Goal: Information Seeking & Learning: Learn about a topic

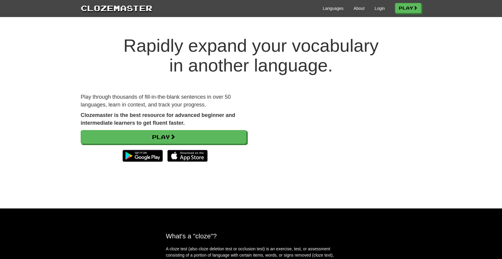
click at [377, 11] on div "Languages About Login Play" at bounding box center [286, 7] width 269 height 11
click at [377, 10] on link "Login" at bounding box center [380, 8] width 10 height 6
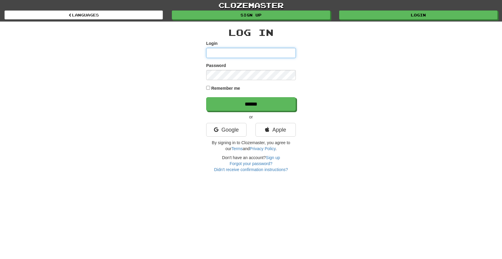
type input "******"
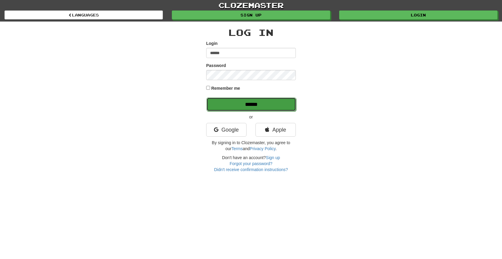
click at [250, 102] on input "******" at bounding box center [251, 104] width 90 height 14
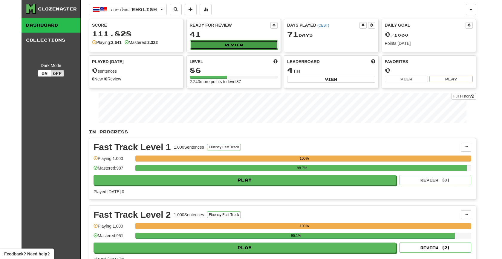
click at [230, 47] on button "Review" at bounding box center [234, 44] width 88 height 9
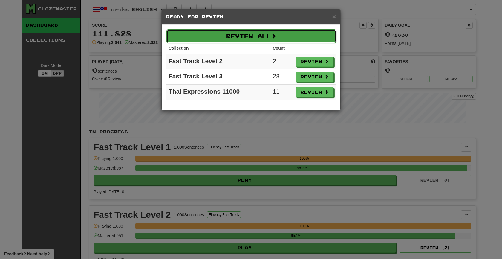
click at [237, 37] on button "Review All" at bounding box center [251, 36] width 170 height 14
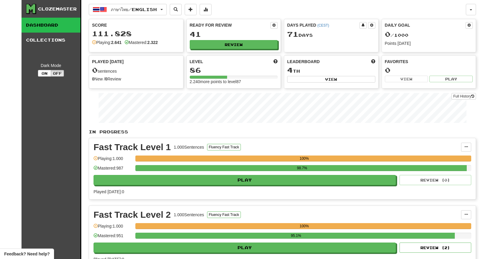
select select "***"
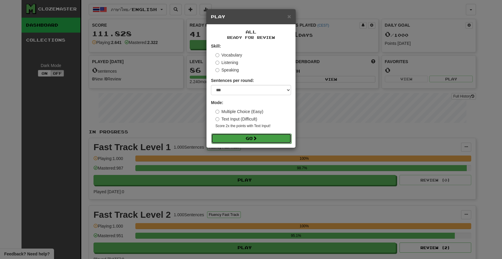
click at [240, 137] on button "Go" at bounding box center [251, 138] width 80 height 10
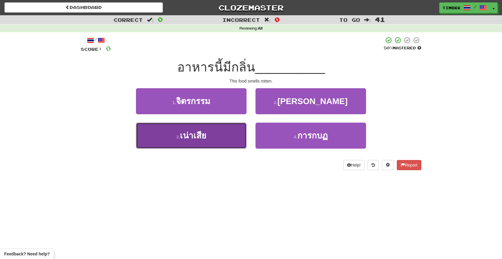
click at [230, 136] on button "3 . เน่าเสีย" at bounding box center [191, 135] width 111 height 26
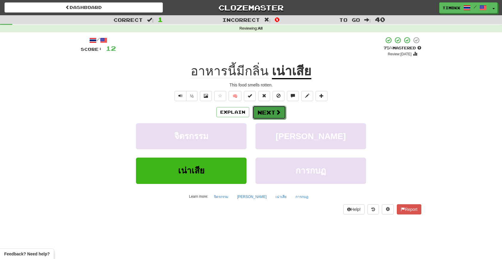
click at [270, 118] on button "Next" at bounding box center [268, 112] width 33 height 14
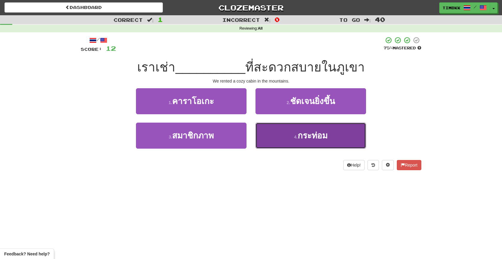
click at [290, 132] on button "4 . กระท่อม" at bounding box center [310, 135] width 111 height 26
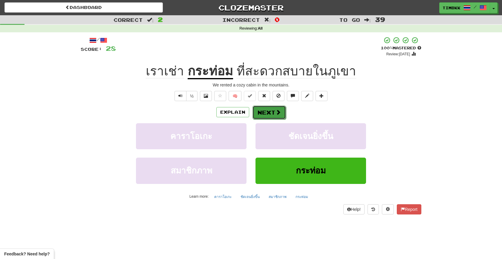
click at [285, 113] on button "Next" at bounding box center [268, 112] width 33 height 14
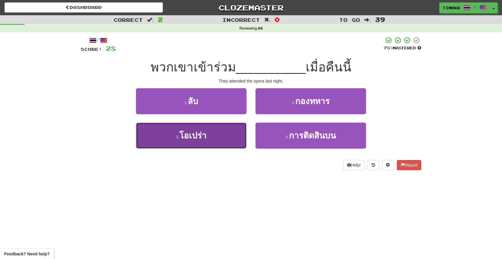
click at [221, 138] on button "3 . โอเปร่า" at bounding box center [191, 135] width 111 height 26
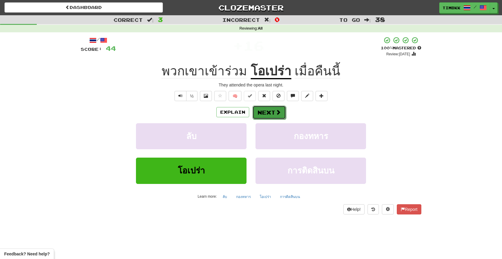
click at [276, 113] on span at bounding box center [277, 111] width 5 height 5
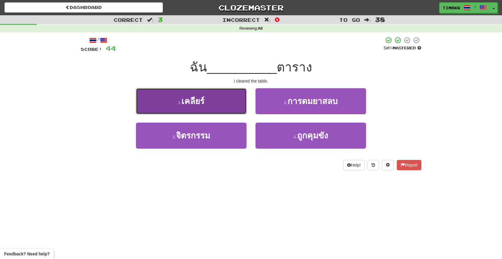
click at [235, 105] on button "1 . เคลียร์" at bounding box center [191, 101] width 111 height 26
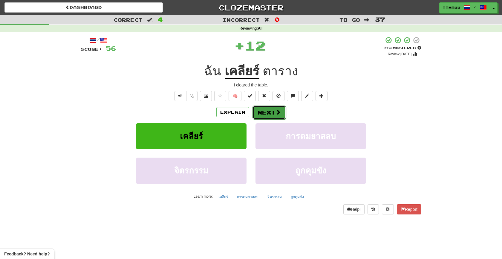
click at [264, 108] on button "Next" at bounding box center [268, 112] width 33 height 14
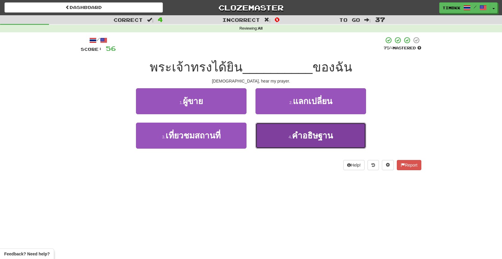
click at [283, 130] on button "4 . คําอธิษฐาน" at bounding box center [310, 135] width 111 height 26
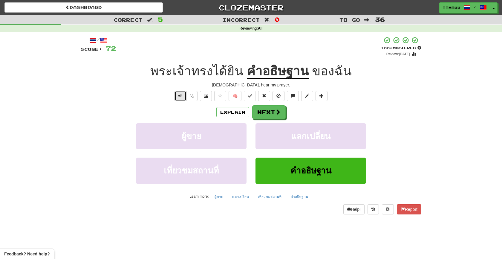
click at [184, 96] on button "Text-to-speech controls" at bounding box center [180, 96] width 12 height 10
click at [283, 114] on button "Next" at bounding box center [268, 112] width 33 height 14
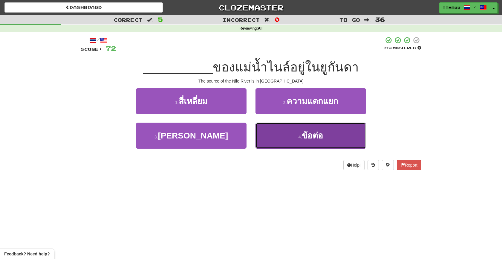
click at [287, 131] on button "4 . ข้อต่อ" at bounding box center [310, 135] width 111 height 26
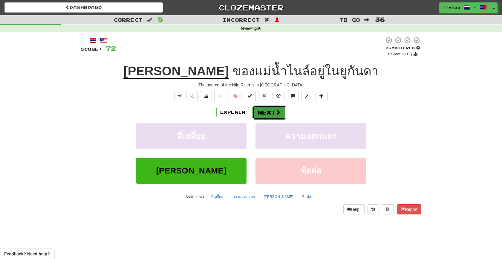
click at [275, 109] on span at bounding box center [277, 111] width 5 height 5
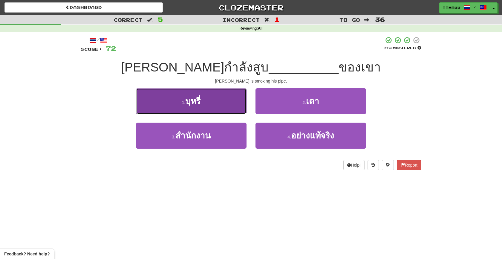
click at [219, 108] on button "1 . บุหรี่" at bounding box center [191, 101] width 111 height 26
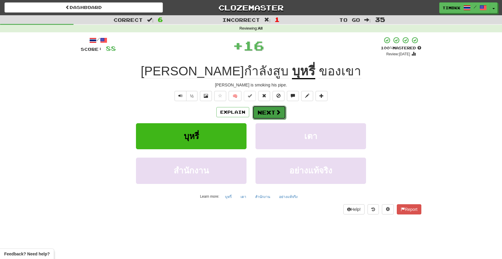
click at [271, 111] on button "Next" at bounding box center [268, 112] width 33 height 14
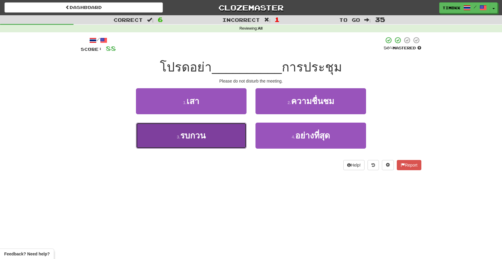
click at [231, 135] on button "3 . รบกวน" at bounding box center [191, 135] width 111 height 26
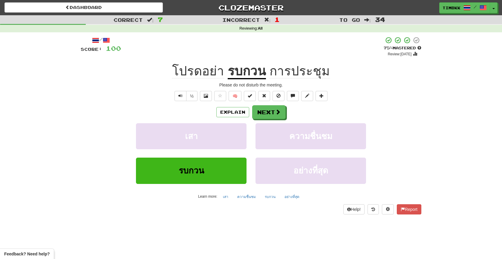
click at [274, 104] on div "/ Score: 100 + 12 75 % Mastered Review: [DATE] โปรดอย่า รบกวน การประชุม Please …" at bounding box center [251, 124] width 340 height 177
click at [271, 110] on button "Next" at bounding box center [268, 112] width 33 height 14
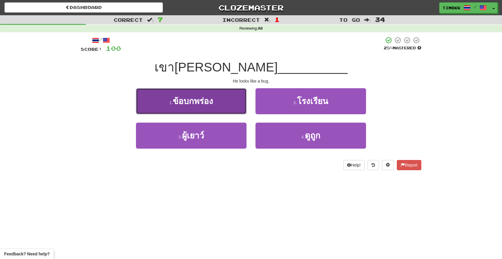
click at [239, 109] on button "1 . ข้อบกพร่อง" at bounding box center [191, 101] width 111 height 26
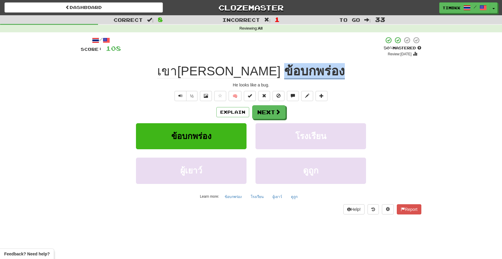
drag, startPoint x: 316, startPoint y: 73, endPoint x: 255, endPoint y: 76, distance: 60.7
click at [255, 76] on div "เขา[PERSON_NAME] ข้อบกพร่อง" at bounding box center [251, 71] width 340 height 16
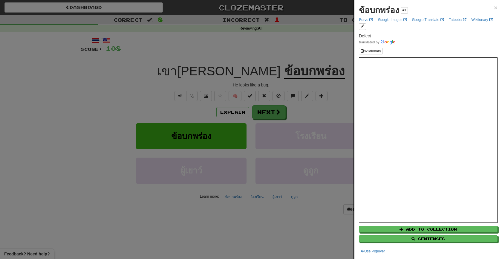
click at [280, 109] on div at bounding box center [251, 129] width 502 height 259
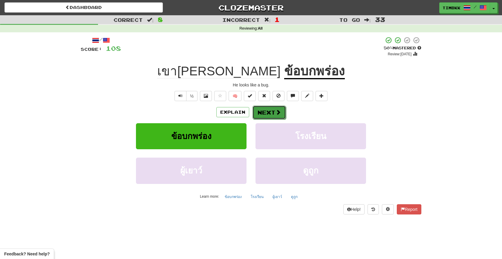
click at [278, 113] on span at bounding box center [277, 111] width 5 height 5
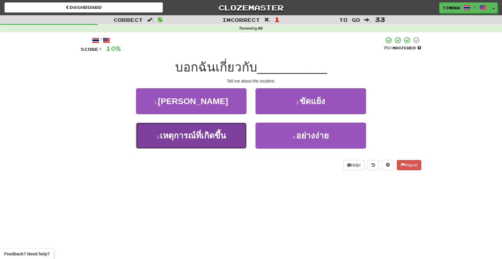
click at [242, 130] on button "3 . เหตุการณ์ที่เกิดขึ้น" at bounding box center [191, 135] width 111 height 26
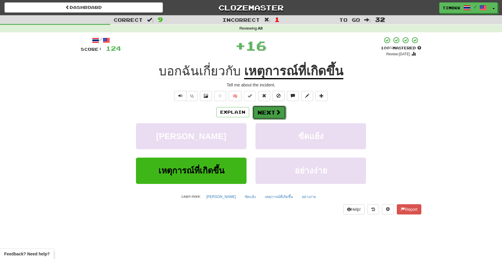
click at [265, 116] on button "Next" at bounding box center [268, 112] width 33 height 14
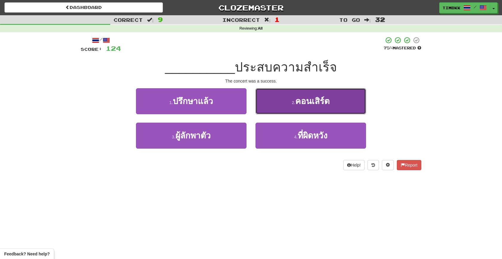
click at [274, 103] on button "2 . คอนเสิร์ต" at bounding box center [310, 101] width 111 height 26
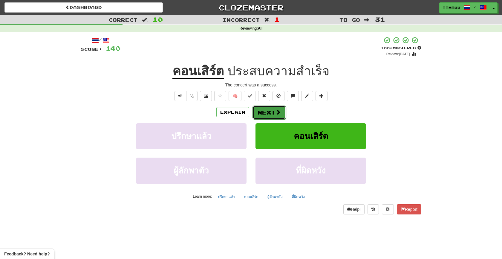
click at [271, 107] on button "Next" at bounding box center [268, 112] width 33 height 14
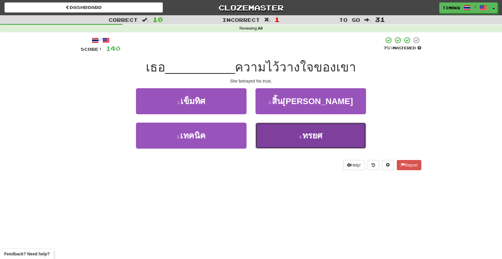
click at [277, 128] on button "4 . ทรยศ" at bounding box center [310, 135] width 111 height 26
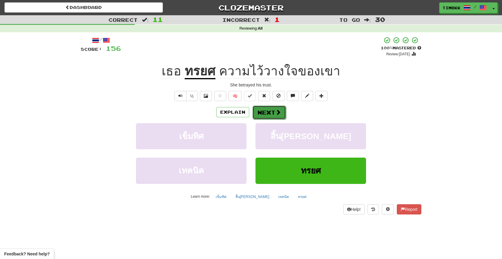
click at [273, 109] on button "Next" at bounding box center [268, 112] width 33 height 14
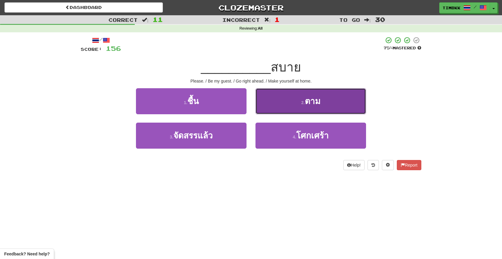
click at [260, 104] on button "2 . ตาม" at bounding box center [310, 101] width 111 height 26
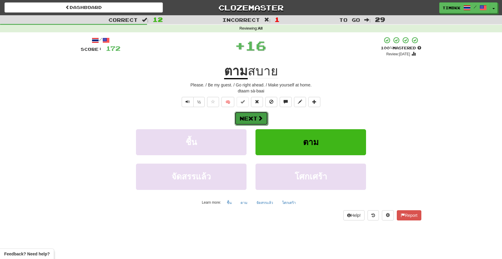
click at [252, 121] on button "Next" at bounding box center [250, 118] width 33 height 14
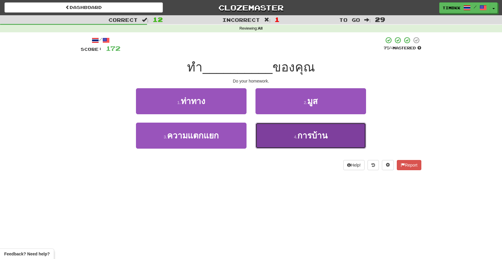
click at [278, 126] on button "4 . การบ้าน" at bounding box center [310, 135] width 111 height 26
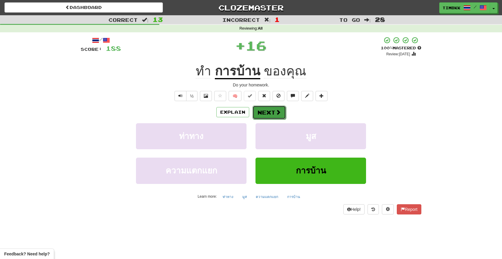
click at [270, 108] on button "Next" at bounding box center [268, 112] width 33 height 14
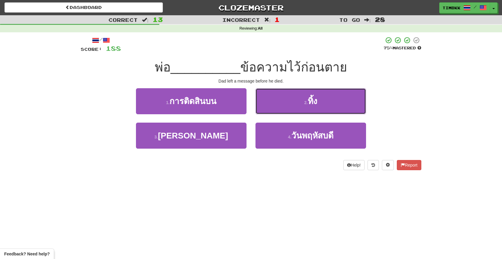
click at [270, 108] on button "2 . ทิ้ง" at bounding box center [310, 101] width 111 height 26
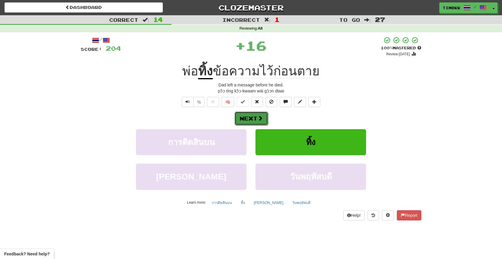
click at [260, 116] on span at bounding box center [259, 117] width 5 height 5
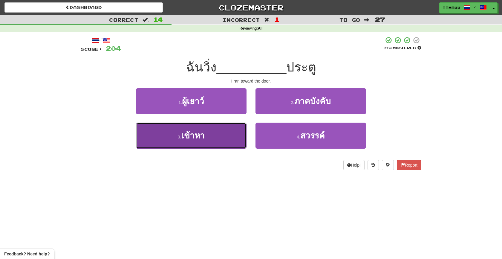
click at [242, 129] on button "3 . เข้าหา" at bounding box center [191, 135] width 111 height 26
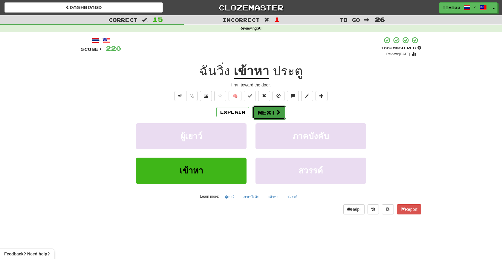
click at [268, 114] on button "Next" at bounding box center [268, 112] width 33 height 14
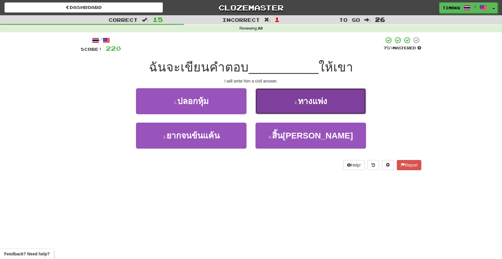
click at [271, 108] on button "2 . ทางแพ่ง" at bounding box center [310, 101] width 111 height 26
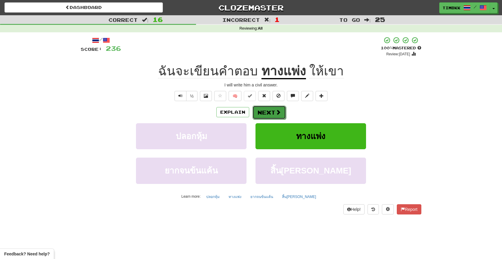
click at [266, 110] on button "Next" at bounding box center [268, 112] width 33 height 14
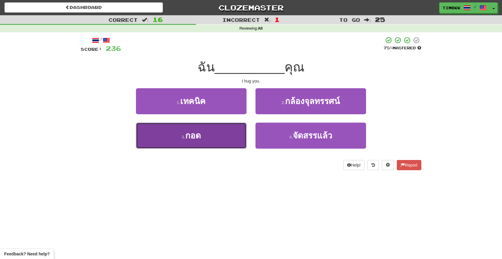
click at [232, 138] on button "3 . กอด" at bounding box center [191, 135] width 111 height 26
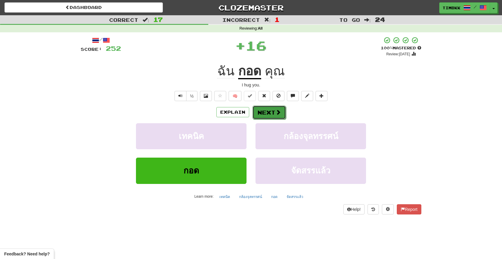
click at [270, 109] on button "Next" at bounding box center [268, 112] width 33 height 14
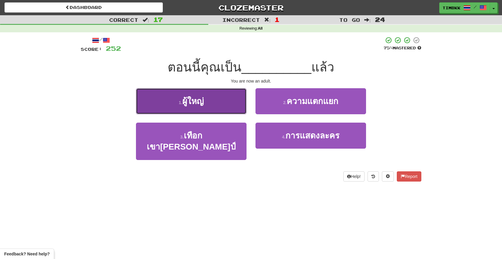
click at [226, 110] on button "1 . ผู้ใหญ่" at bounding box center [191, 101] width 111 height 26
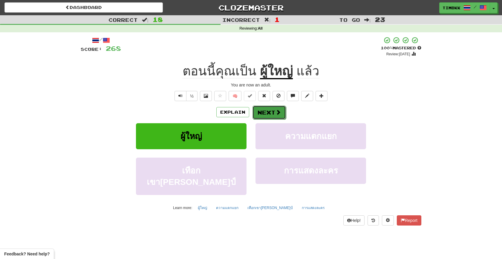
click at [260, 110] on button "Next" at bounding box center [268, 112] width 33 height 14
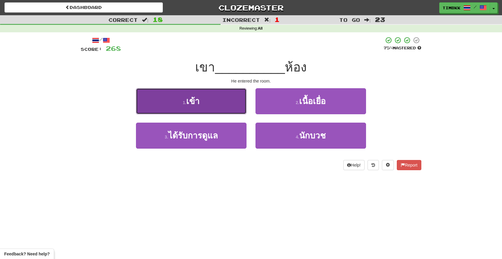
click at [232, 106] on button "1 . เข้า" at bounding box center [191, 101] width 111 height 26
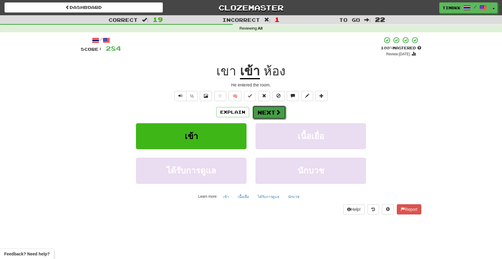
click at [262, 112] on button "Next" at bounding box center [268, 112] width 33 height 14
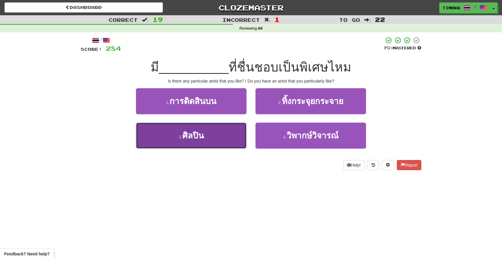
click at [233, 127] on button "3 . ศิลปิน" at bounding box center [191, 135] width 111 height 26
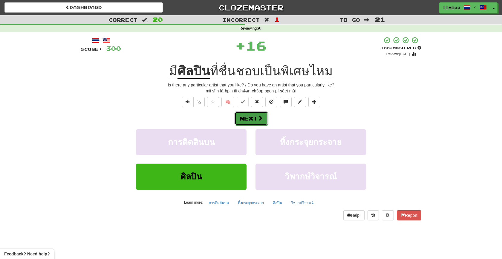
click at [260, 111] on button "Next" at bounding box center [250, 118] width 33 height 14
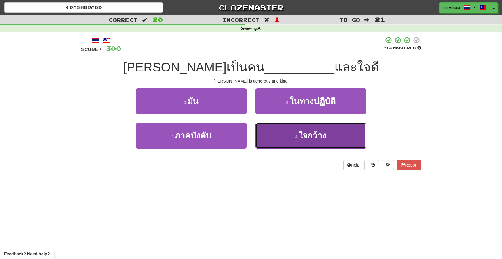
click at [284, 134] on button "4 . ใจกว้าง" at bounding box center [310, 135] width 111 height 26
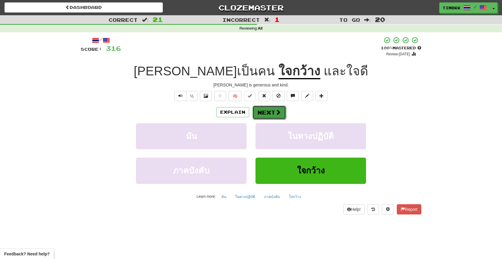
click at [280, 116] on button "Next" at bounding box center [268, 112] width 33 height 14
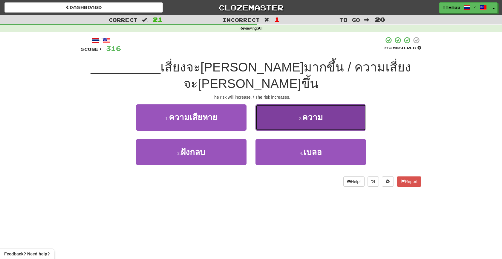
click at [282, 111] on button "2 . ความ" at bounding box center [310, 117] width 111 height 26
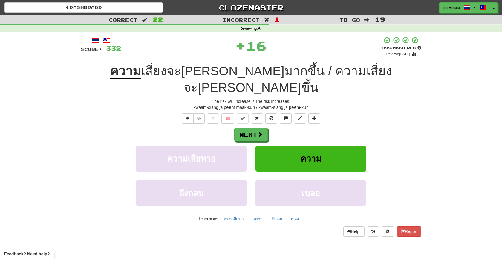
click at [268, 128] on div "Next" at bounding box center [251, 135] width 340 height 14
click at [263, 132] on span at bounding box center [259, 134] width 5 height 5
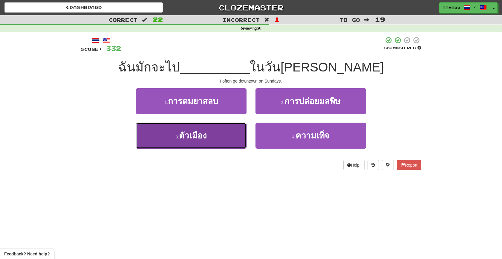
click at [224, 132] on button "3 . ตัวเมือง" at bounding box center [191, 135] width 111 height 26
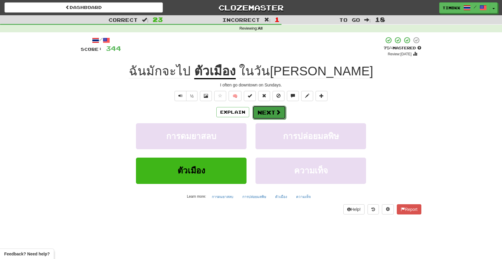
click at [276, 108] on button "Next" at bounding box center [268, 112] width 33 height 14
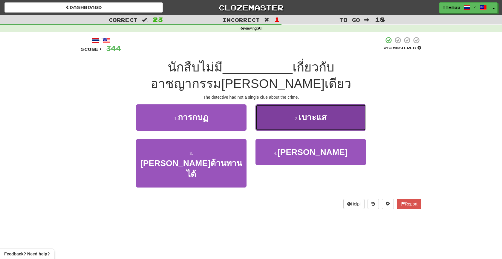
click at [278, 105] on button "2 . เบาะแส" at bounding box center [310, 117] width 111 height 26
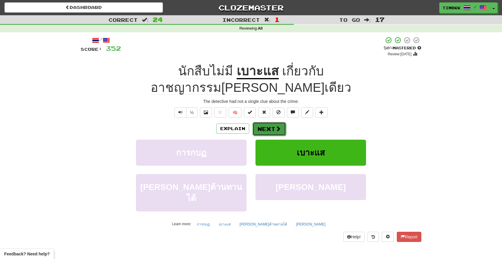
click at [277, 122] on button "Next" at bounding box center [268, 129] width 33 height 14
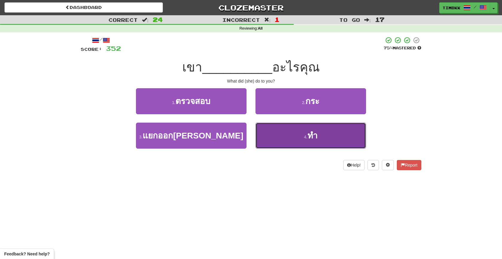
click at [279, 128] on button "4 . ทำ" at bounding box center [310, 135] width 111 height 26
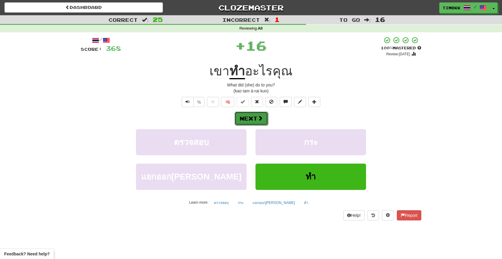
click at [262, 117] on span at bounding box center [259, 117] width 5 height 5
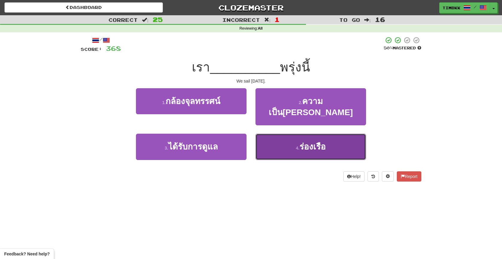
click at [277, 142] on button "4 . ร่องเรือ" at bounding box center [310, 147] width 111 height 26
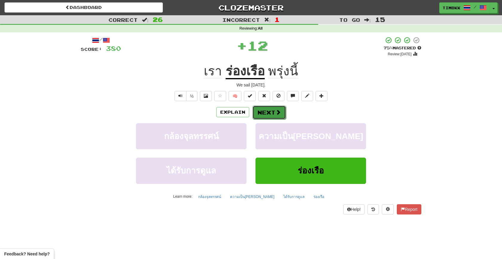
click at [271, 115] on button "Next" at bounding box center [268, 112] width 33 height 14
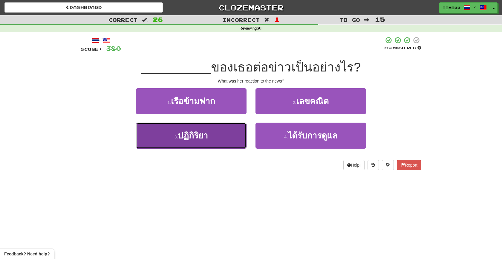
click at [227, 132] on button "3 . ปฏิกิริยา" at bounding box center [191, 135] width 111 height 26
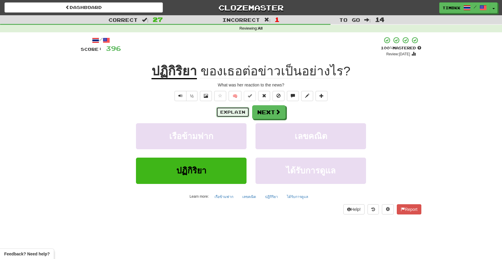
click at [245, 117] on button "Explain" at bounding box center [232, 112] width 33 height 10
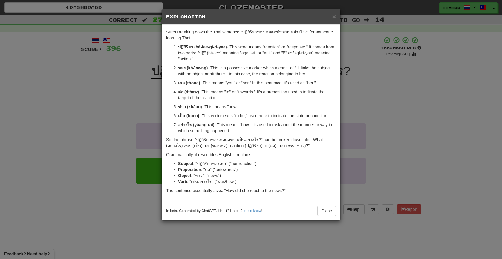
click at [337, 17] on div "× Explanation" at bounding box center [251, 16] width 179 height 15
click at [335, 17] on span "×" at bounding box center [334, 16] width 4 height 7
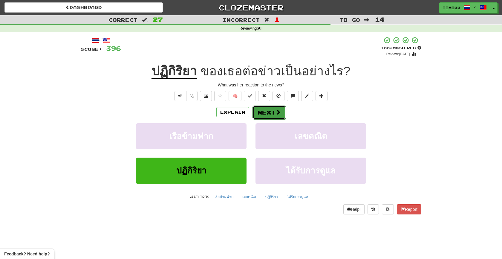
click at [283, 109] on button "Next" at bounding box center [268, 112] width 33 height 14
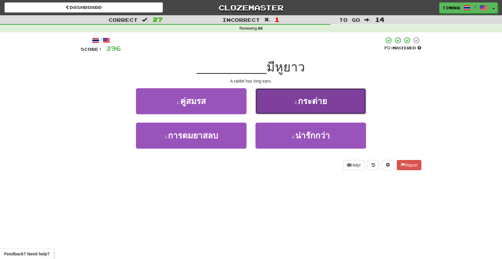
click at [284, 109] on button "2 . กระต่าย" at bounding box center [310, 101] width 111 height 26
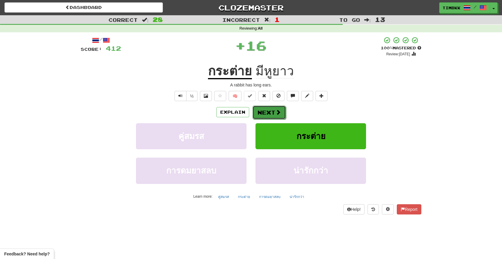
click at [282, 110] on button "Next" at bounding box center [268, 112] width 33 height 14
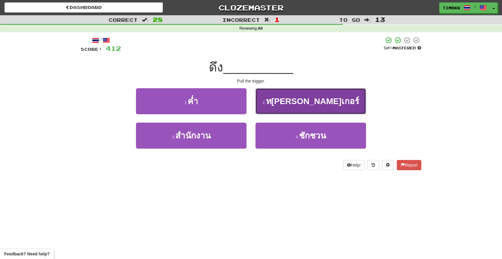
click at [288, 104] on button "2 . ท[PERSON_NAME]เกอร์" at bounding box center [310, 101] width 111 height 26
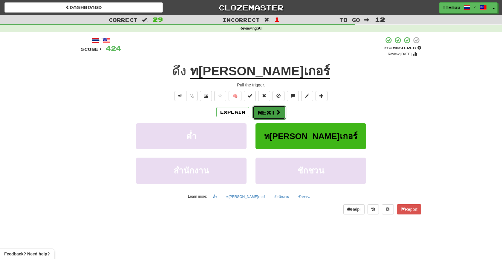
click at [276, 113] on span at bounding box center [277, 111] width 5 height 5
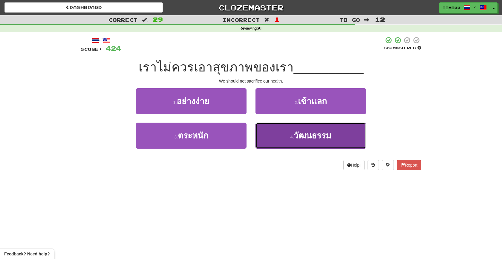
click at [271, 133] on button "4 . วัฒนธรรม" at bounding box center [310, 135] width 111 height 26
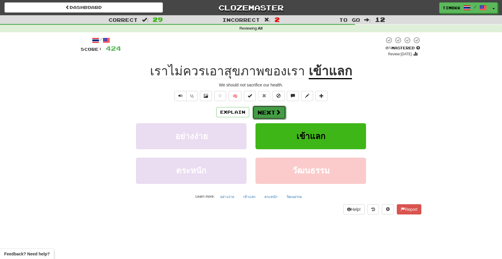
click at [265, 116] on button "Next" at bounding box center [268, 112] width 33 height 14
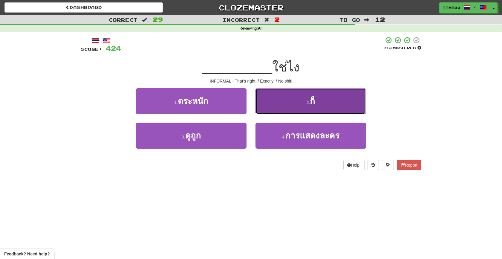
click at [269, 111] on button "2 . ก็" at bounding box center [310, 101] width 111 height 26
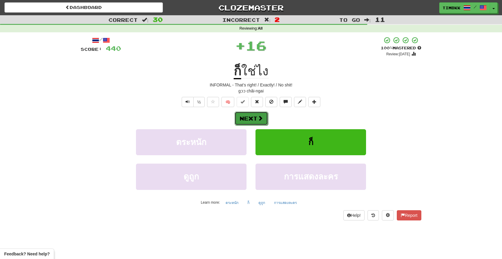
click at [257, 116] on span at bounding box center [259, 117] width 5 height 5
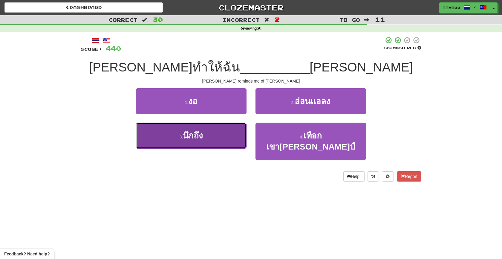
click at [231, 130] on button "3 . นึกถึง" at bounding box center [191, 135] width 111 height 26
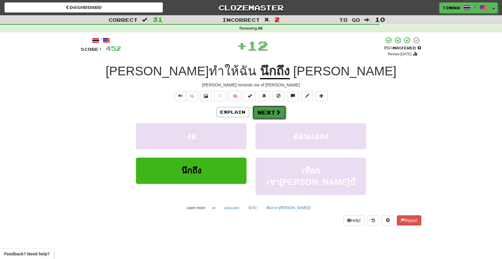
click at [263, 109] on button "Next" at bounding box center [268, 112] width 33 height 14
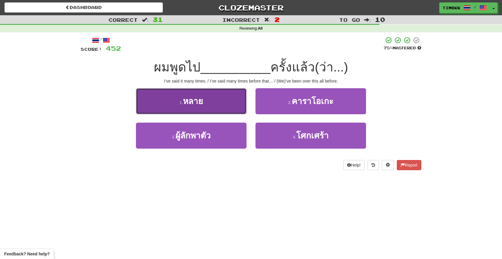
click at [228, 104] on button "1 . หลาย" at bounding box center [191, 101] width 111 height 26
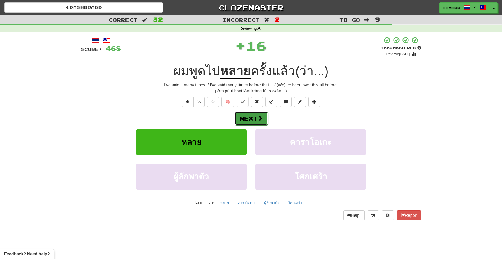
click at [248, 118] on button "Next" at bounding box center [250, 118] width 33 height 14
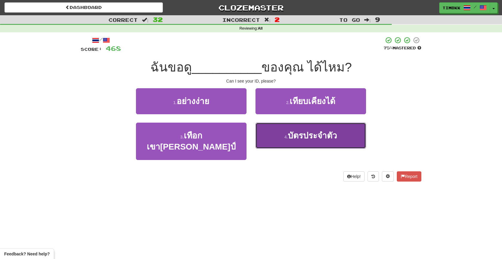
click at [277, 128] on button "4 . บัตรประจำตัว" at bounding box center [310, 135] width 111 height 26
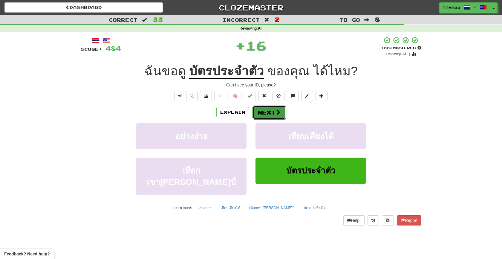
click at [274, 118] on button "Next" at bounding box center [268, 112] width 33 height 14
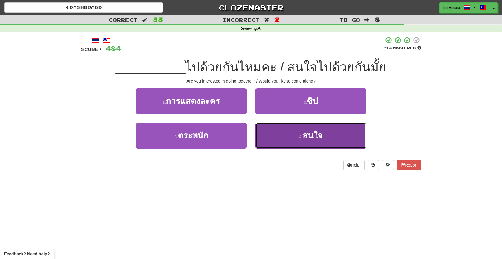
click at [283, 132] on button "4 . สนใจ" at bounding box center [310, 135] width 111 height 26
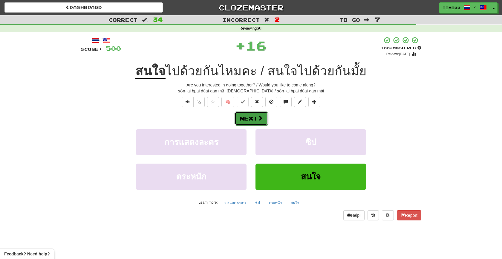
click at [251, 117] on button "Next" at bounding box center [250, 118] width 33 height 14
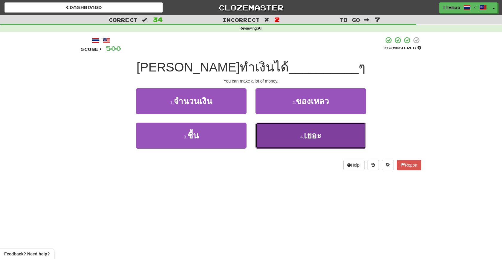
click at [273, 137] on button "4 . เยอะ" at bounding box center [310, 135] width 111 height 26
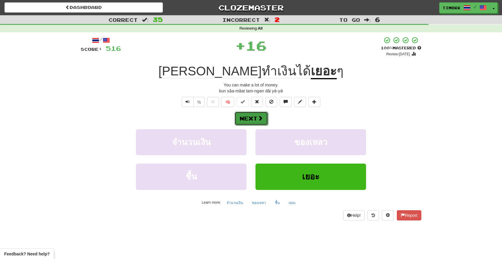
click at [262, 120] on span at bounding box center [259, 117] width 5 height 5
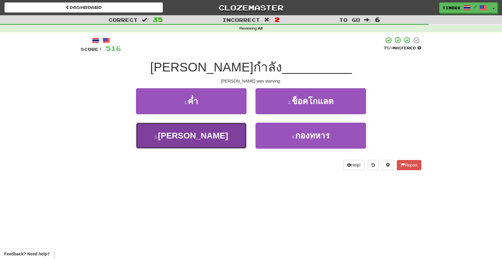
click at [240, 131] on button "3 . [PERSON_NAME]" at bounding box center [191, 135] width 111 height 26
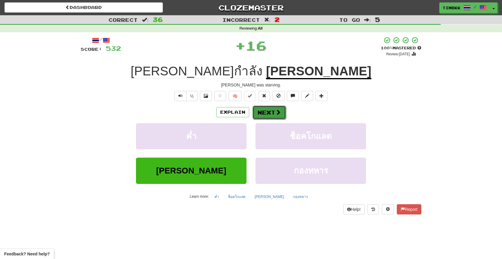
click at [265, 111] on button "Next" at bounding box center [268, 112] width 33 height 14
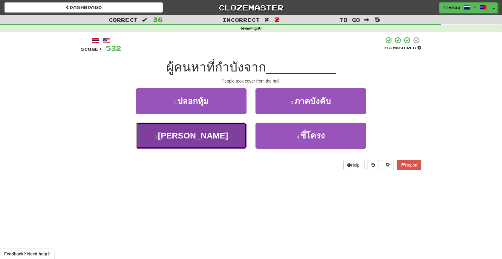
click at [220, 129] on button "3 . [PERSON_NAME]" at bounding box center [191, 135] width 111 height 26
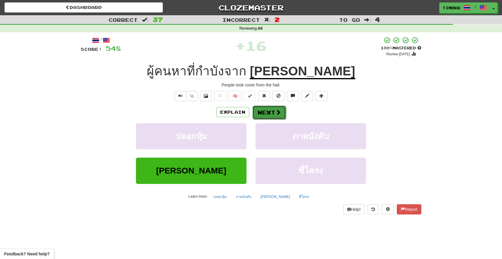
click at [257, 112] on button "Next" at bounding box center [268, 112] width 33 height 14
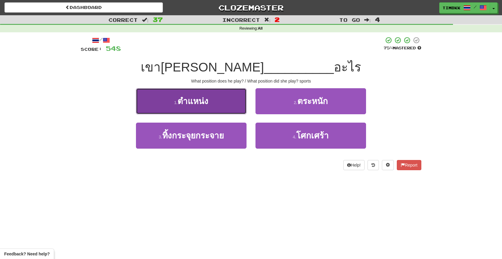
click at [228, 106] on button "1 . ตำแหน่ง" at bounding box center [191, 101] width 111 height 26
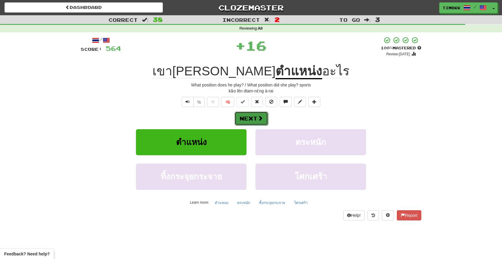
click at [254, 116] on button "Next" at bounding box center [250, 118] width 33 height 14
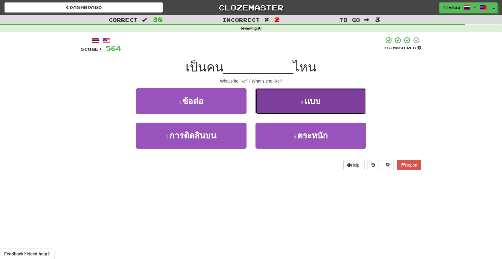
click at [274, 110] on button "2 . แบบ" at bounding box center [310, 101] width 111 height 26
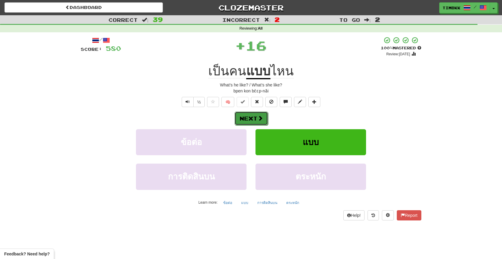
click at [251, 117] on button "Next" at bounding box center [250, 118] width 33 height 14
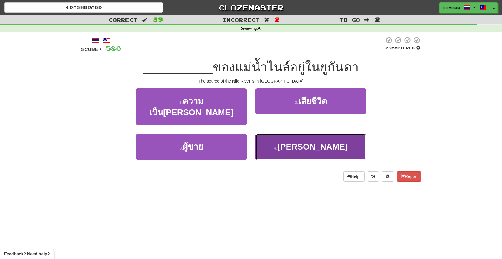
click at [276, 134] on button "4 . [PERSON_NAME]" at bounding box center [310, 147] width 111 height 26
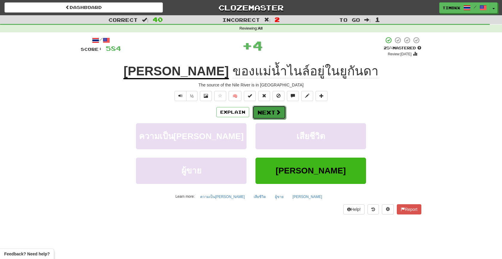
click at [274, 112] on button "Next" at bounding box center [268, 112] width 33 height 14
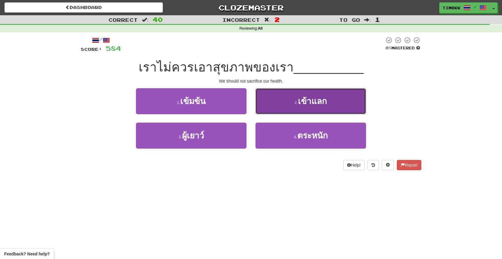
click at [277, 107] on button "2 . เข้าแลก" at bounding box center [310, 101] width 111 height 26
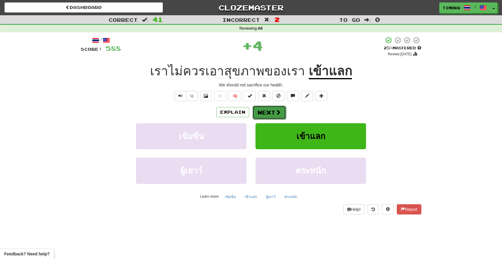
click at [274, 111] on button "Next" at bounding box center [268, 112] width 33 height 14
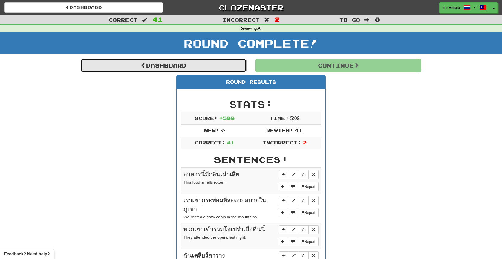
click at [205, 67] on link "Dashboard" at bounding box center [164, 66] width 166 height 14
